Goal: Task Accomplishment & Management: Manage account settings

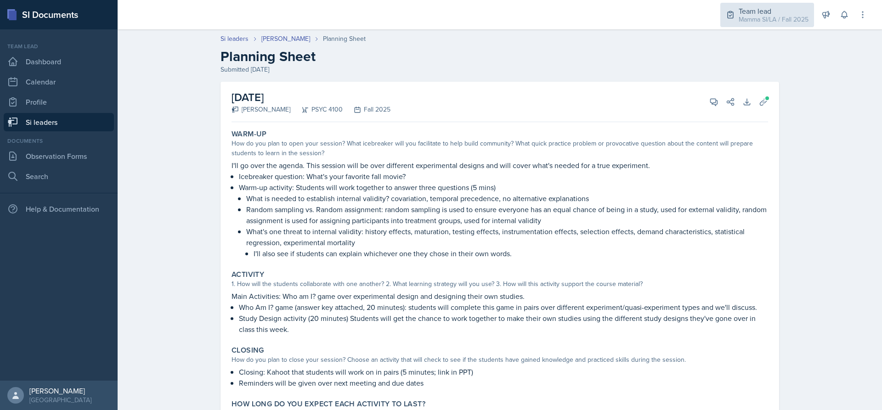
click at [745, 22] on div "Mamma SI/LA / Fall 2025" at bounding box center [774, 20] width 70 height 10
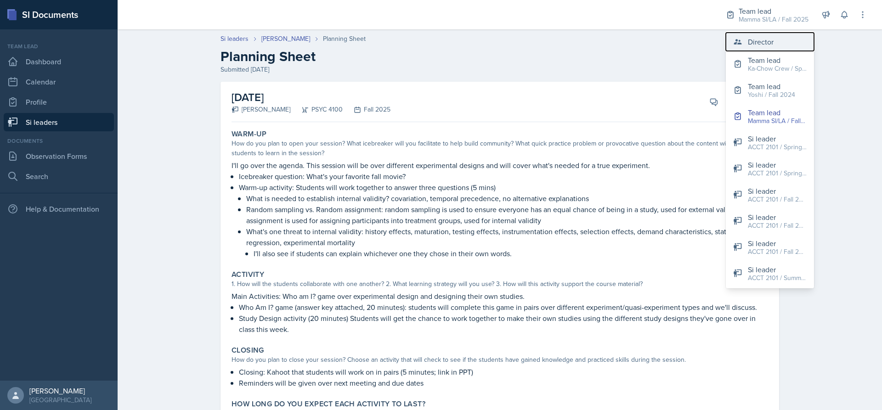
click at [749, 38] on div "Director" at bounding box center [761, 41] width 26 height 11
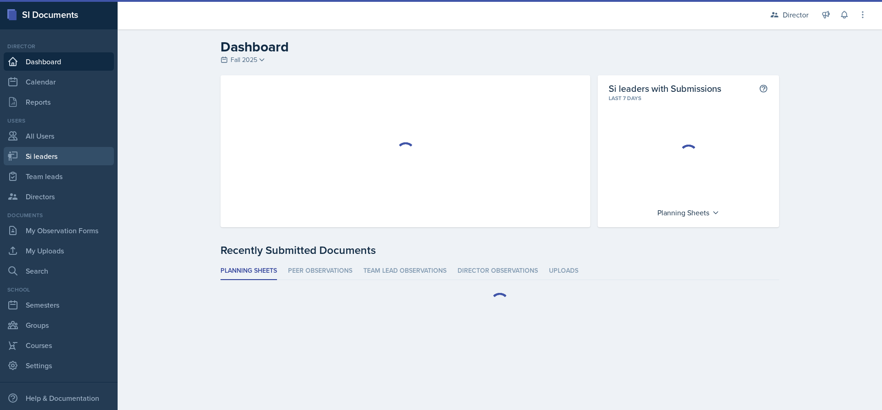
click at [54, 156] on link "Si leaders" at bounding box center [59, 156] width 110 height 18
select select "2bed604d-1099-4043-b1bc-2365e8740244"
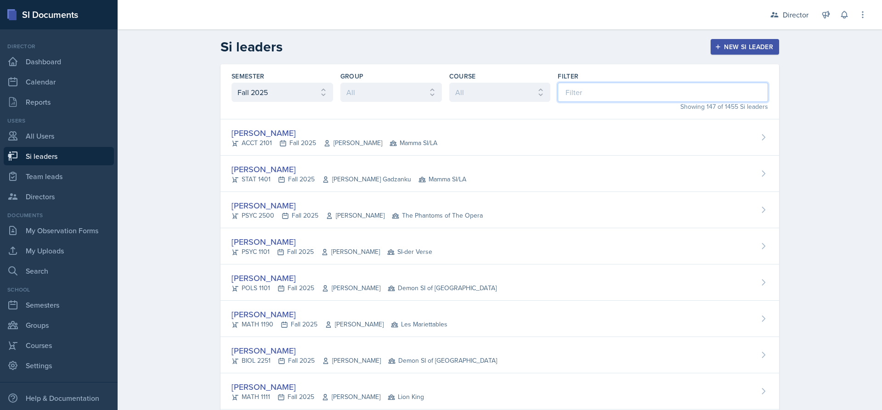
click at [594, 101] on input at bounding box center [663, 92] width 210 height 19
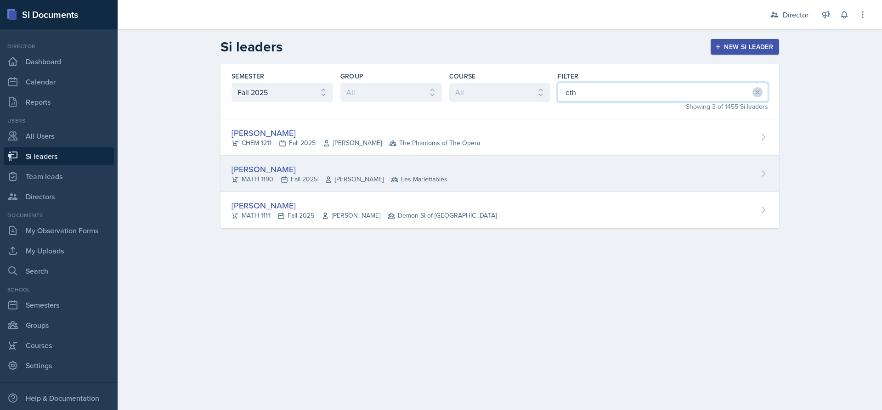
type input "eth"
click at [496, 165] on div "Ethan Macdonald MATH 1190 Fall 2025 Rebecca Shi Les Mariettables" at bounding box center [500, 174] width 559 height 36
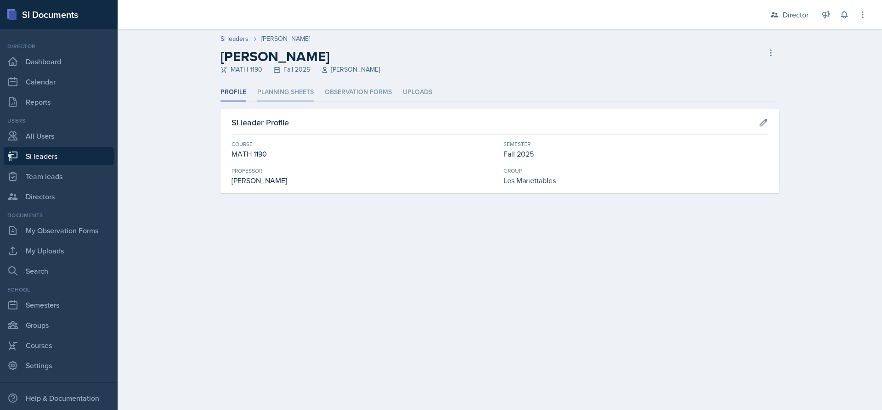
click at [305, 90] on li "Planning Sheets" at bounding box center [285, 93] width 57 height 18
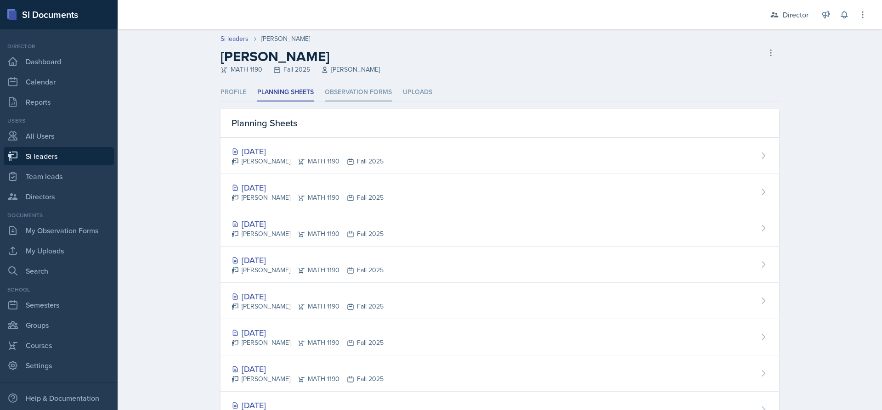
click at [356, 92] on li "Observation Forms" at bounding box center [358, 93] width 67 height 18
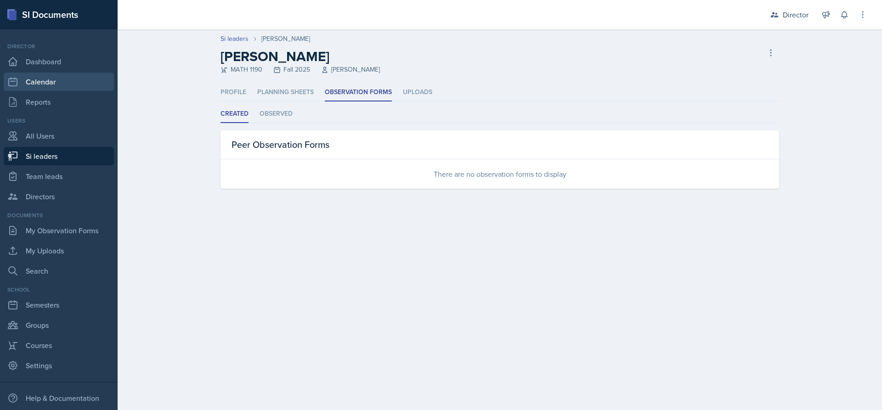
click at [43, 73] on link "Calendar" at bounding box center [59, 82] width 110 height 18
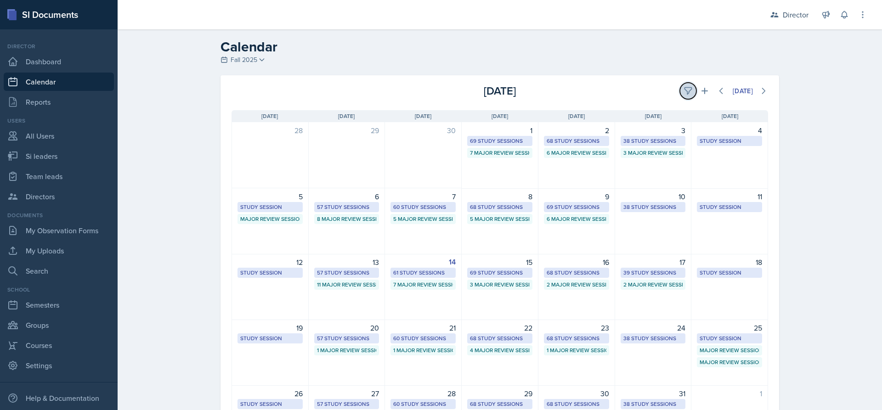
click at [686, 88] on icon at bounding box center [688, 91] width 7 height 7
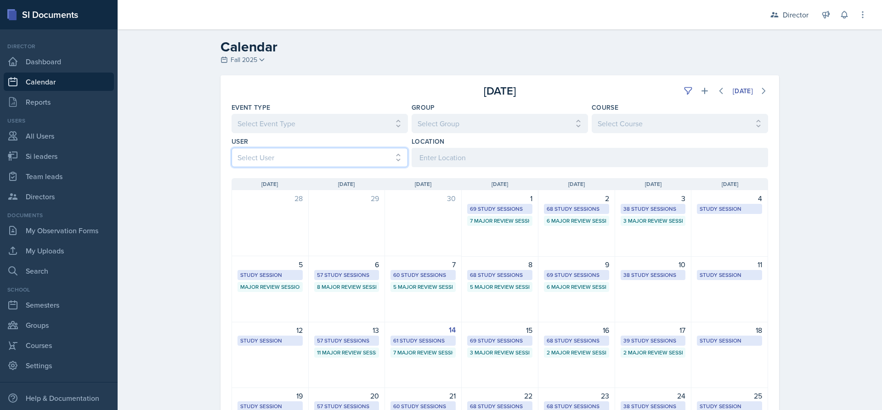
click at [361, 148] on select "Select User All Abeer Kayser Aditya Chauhan Aissa Sylla Alberto Di Stanislao Al…" at bounding box center [320, 157] width 176 height 19
select select "15c94e0d-cc7c-4360-962a-1f43fb41d6d1"
click at [232, 148] on select "Select User All Abeer Kayser Aditya Chauhan Aissa Sylla Alberto Di Stanislao Al…" at bounding box center [320, 157] width 176 height 19
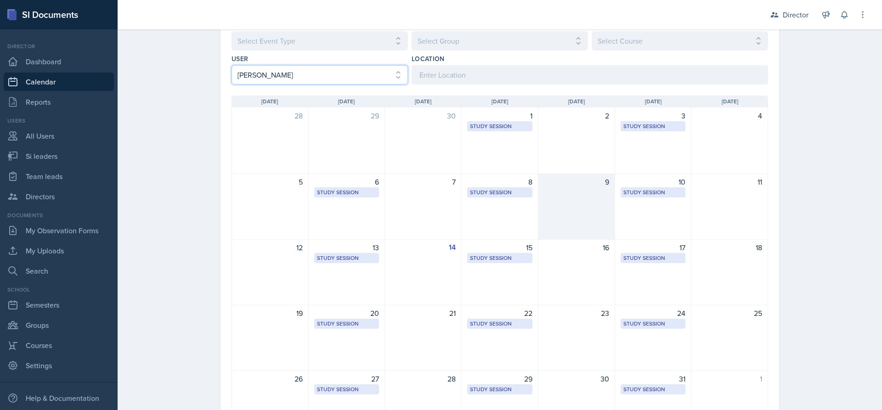
scroll to position [142, 0]
